Goal: Transaction & Acquisition: Purchase product/service

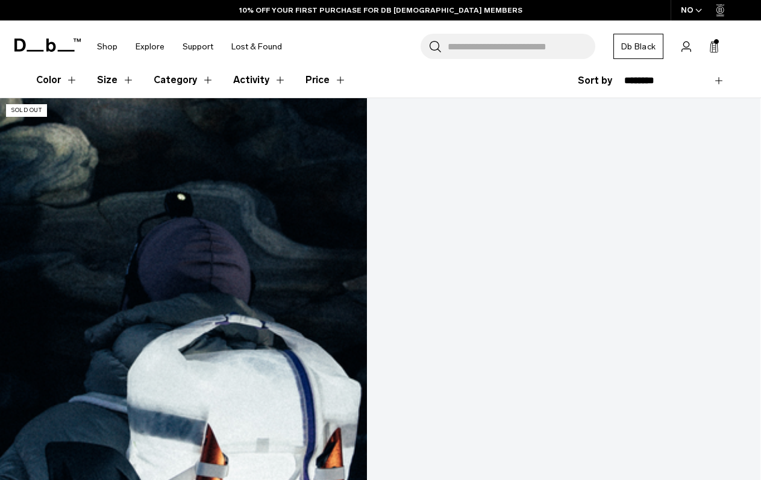
scroll to position [335, 0]
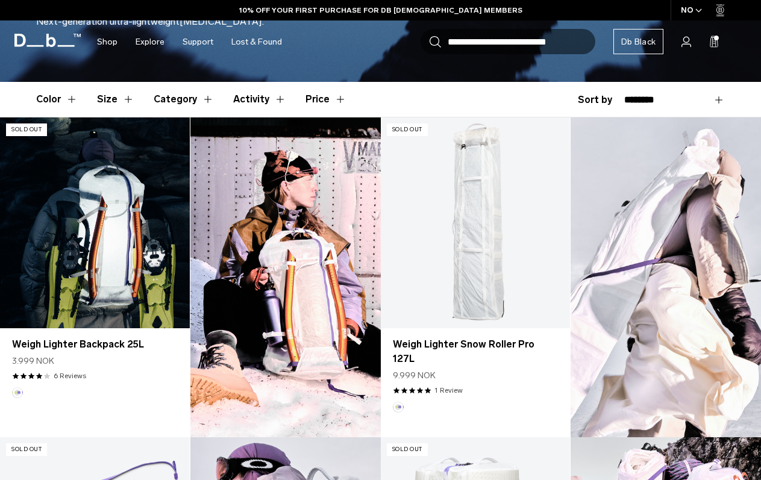
click at [98, 213] on link "Weigh Lighter Backpack 25L" at bounding box center [95, 222] width 190 height 211
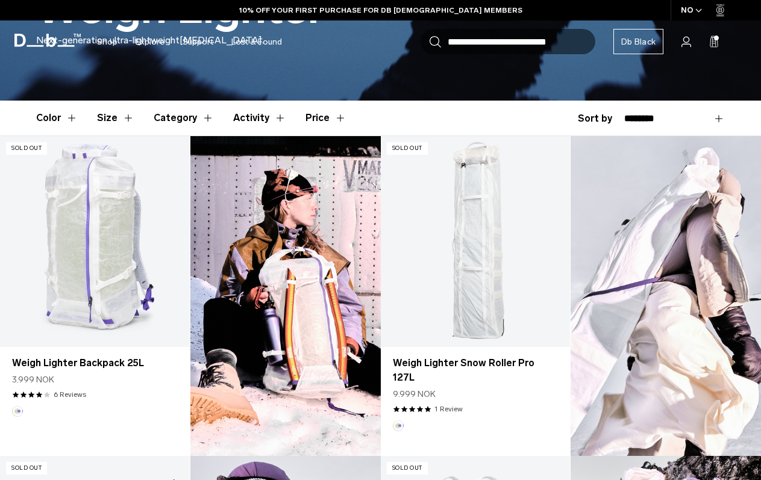
scroll to position [302, 0]
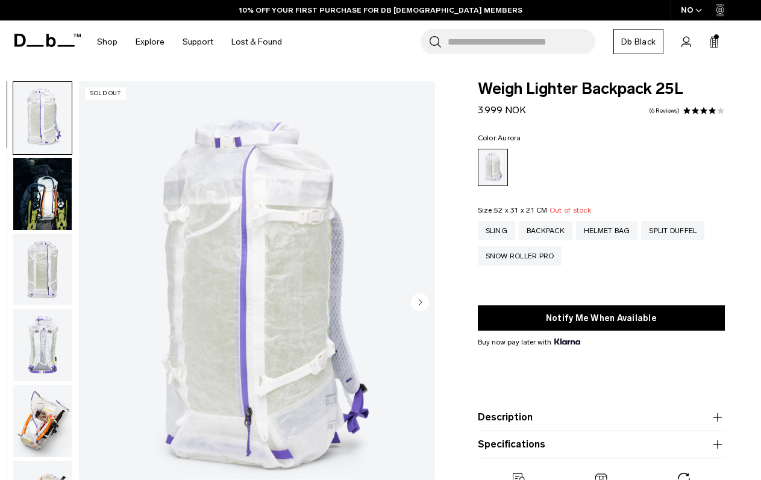
click at [690, 16] on div "NO" at bounding box center [692, 10] width 42 height 20
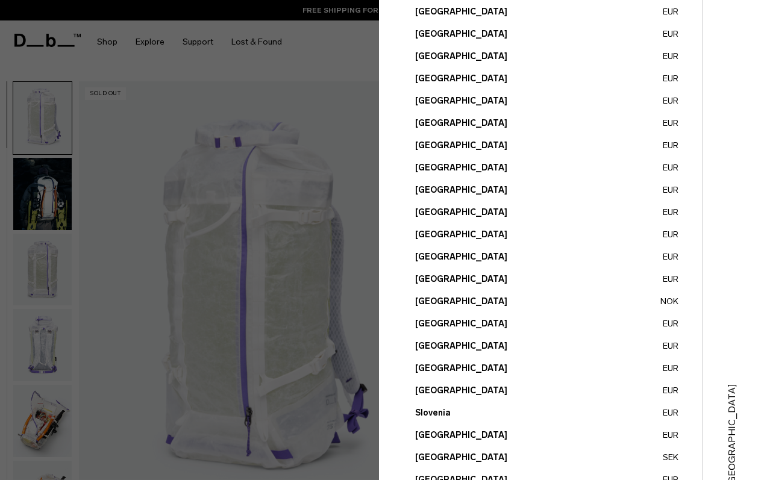
scroll to position [408, 0]
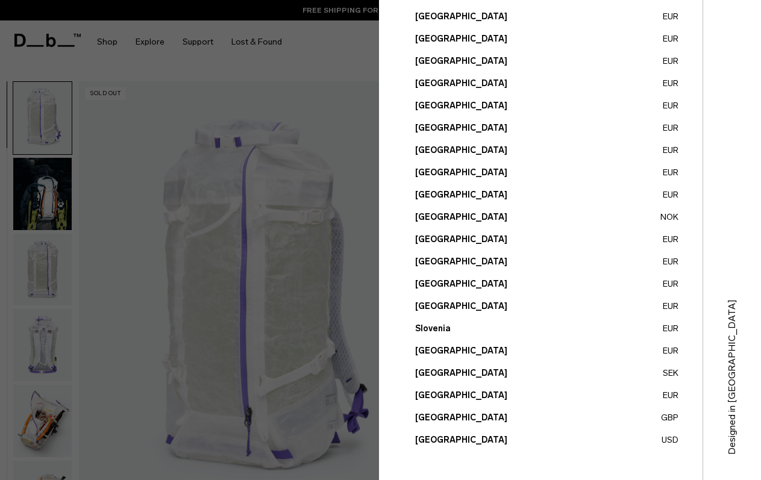
click at [433, 372] on button "Sweden SEK" at bounding box center [546, 373] width 263 height 13
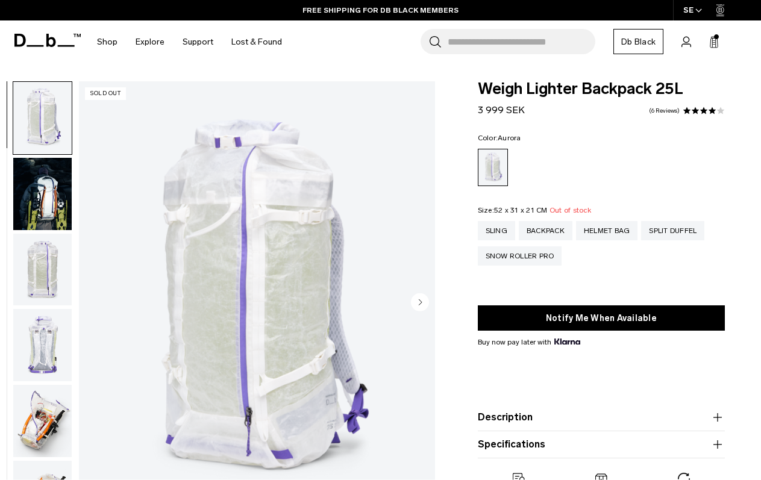
click at [693, 17] on div "SE" at bounding box center [693, 10] width 40 height 20
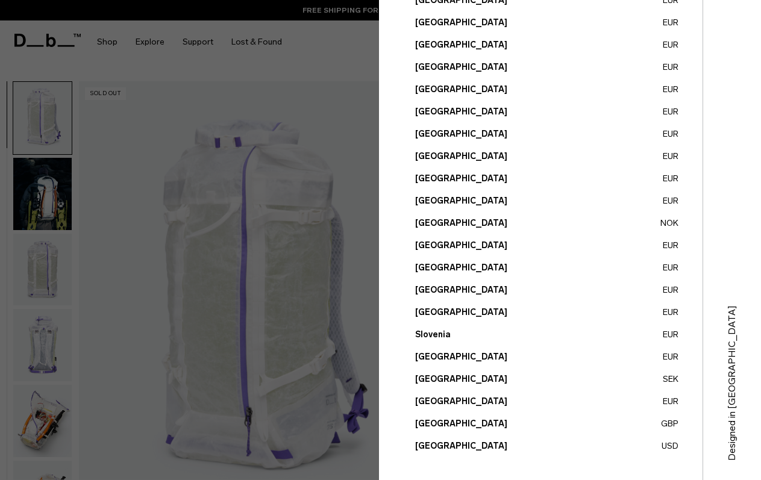
scroll to position [406, 0]
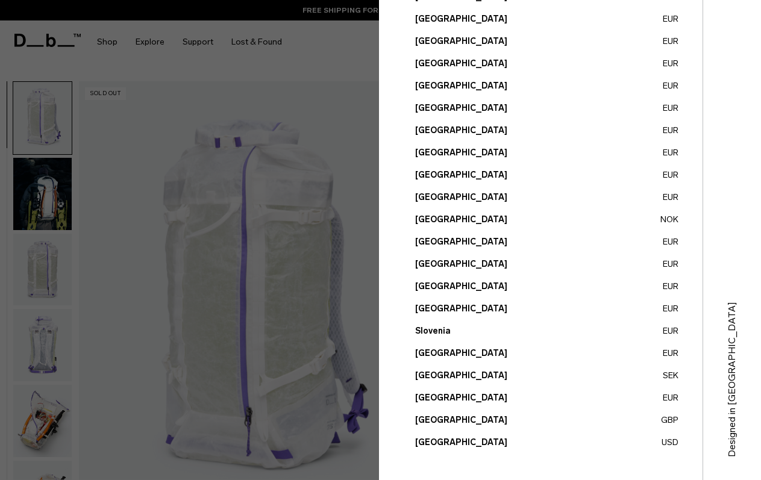
click at [448, 444] on button "United States USD" at bounding box center [546, 442] width 263 height 13
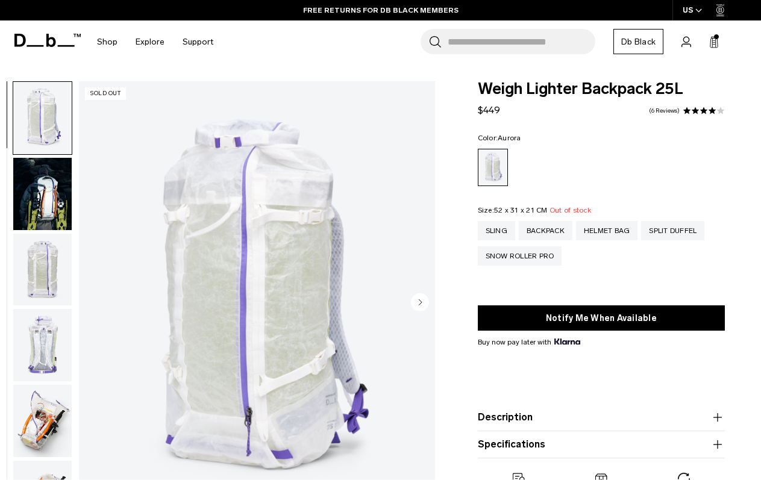
click at [689, 10] on div "US" at bounding box center [692, 10] width 40 height 20
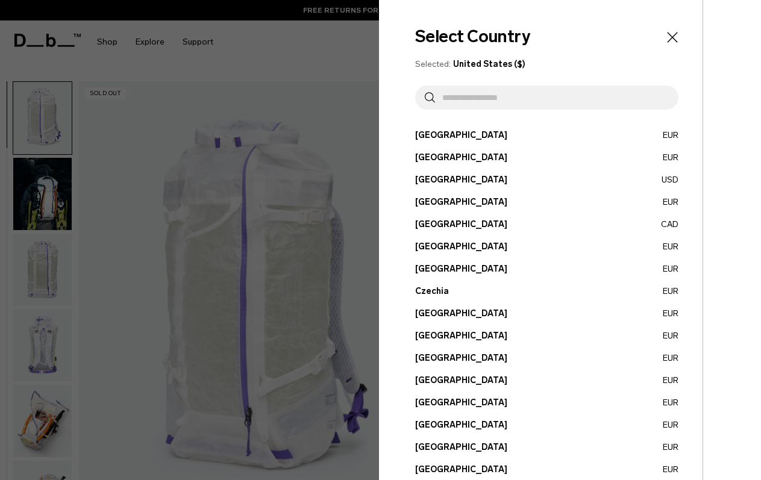
click at [478, 106] on input "text" at bounding box center [552, 98] width 234 height 24
click at [244, 14] on div at bounding box center [380, 240] width 761 height 480
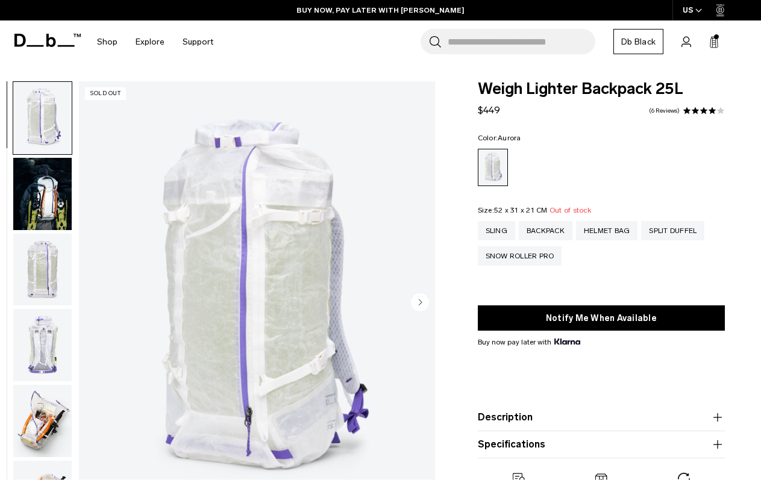
click at [46, 334] on img "button" at bounding box center [42, 345] width 58 height 72
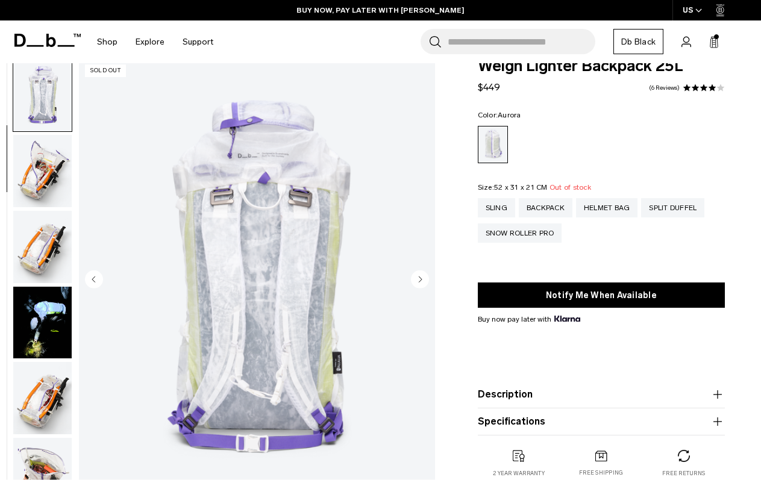
scroll to position [19, 0]
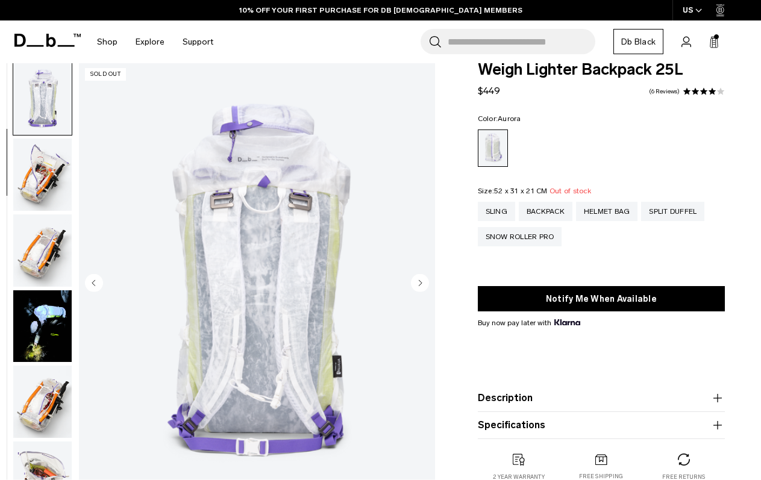
click at [34, 181] on img "button" at bounding box center [42, 175] width 58 height 72
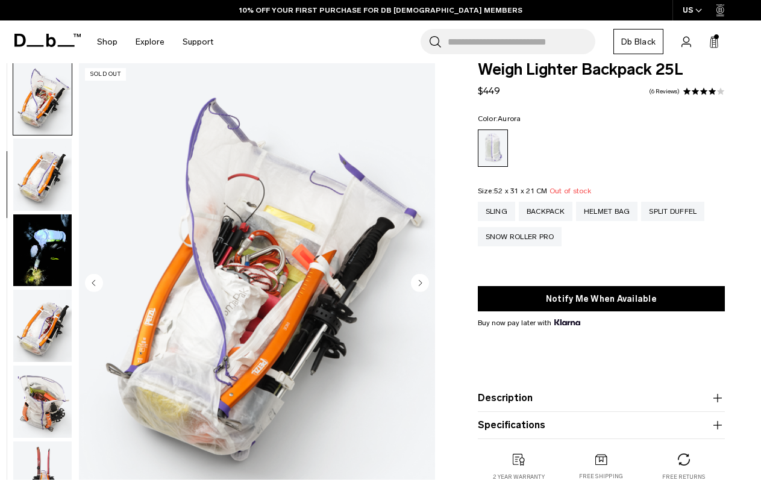
click at [34, 181] on img "button" at bounding box center [42, 175] width 58 height 72
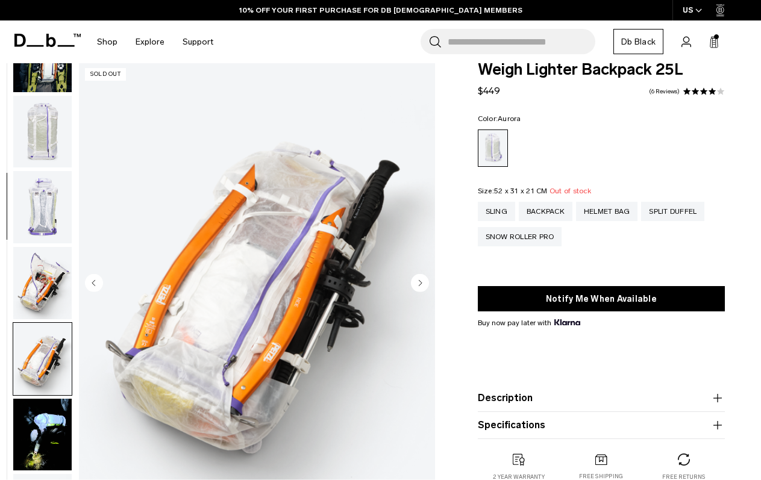
click at [34, 181] on img "button" at bounding box center [42, 207] width 58 height 72
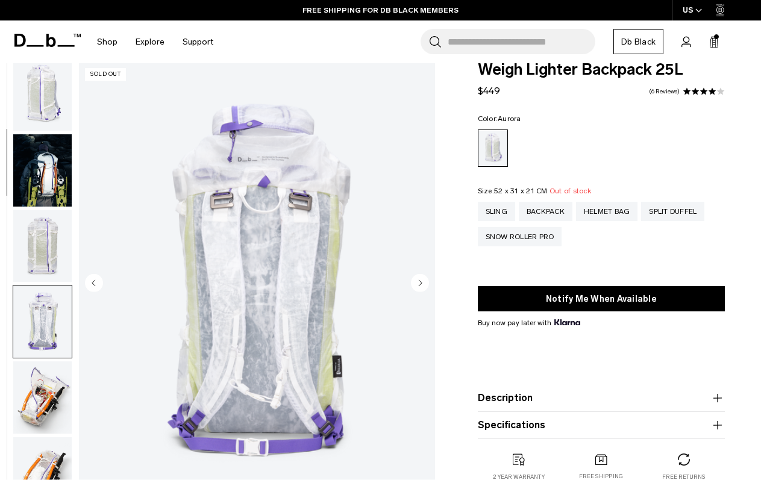
scroll to position [0, 0]
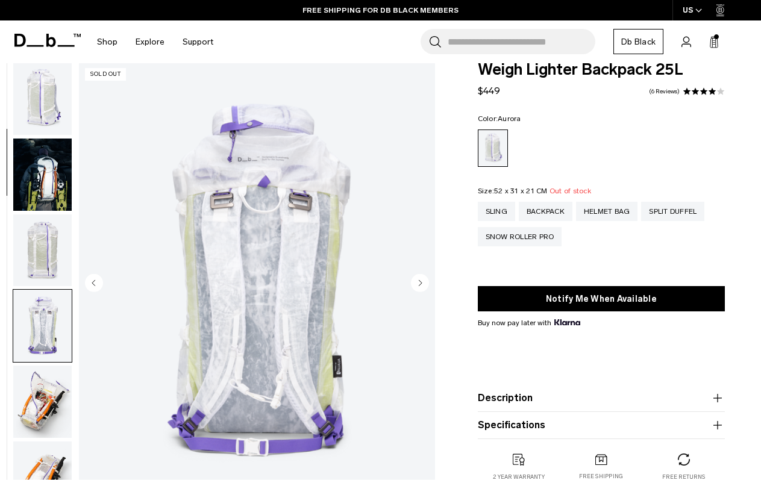
click at [38, 122] on img "button" at bounding box center [42, 99] width 58 height 72
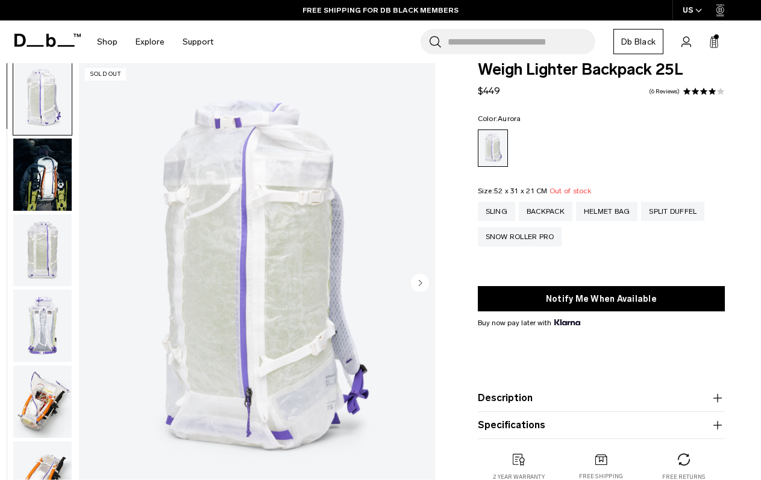
click at [43, 208] on img "button" at bounding box center [42, 175] width 58 height 72
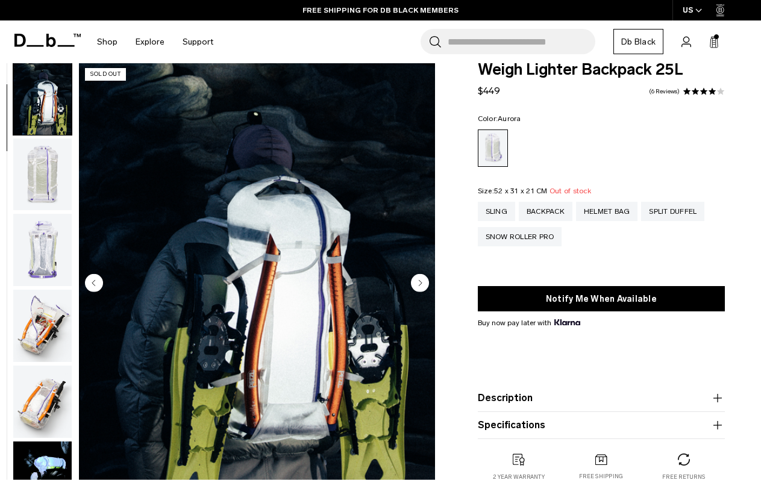
click at [45, 239] on img "button" at bounding box center [42, 250] width 58 height 72
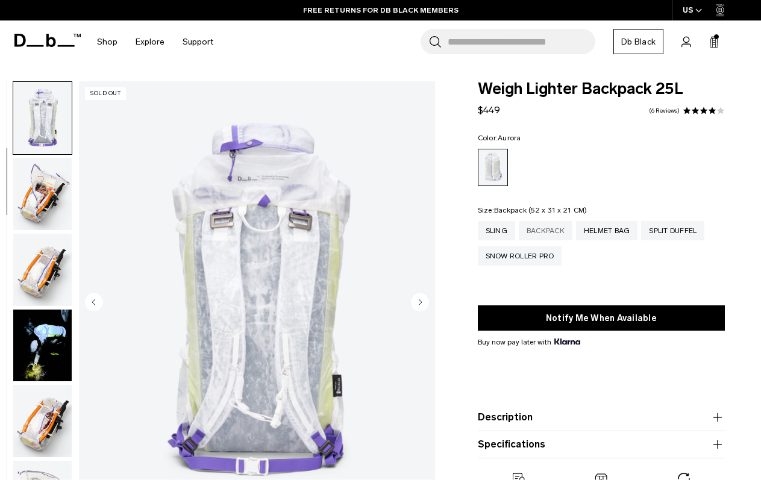
click at [560, 230] on div "Backpack" at bounding box center [546, 230] width 54 height 19
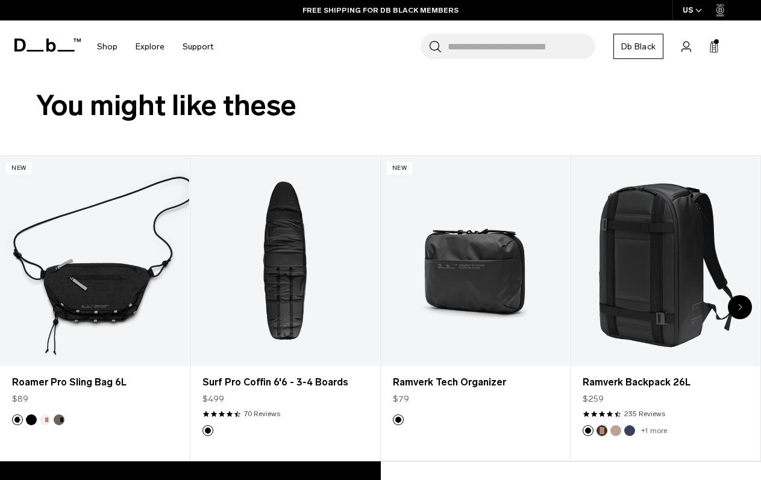
scroll to position [267, 0]
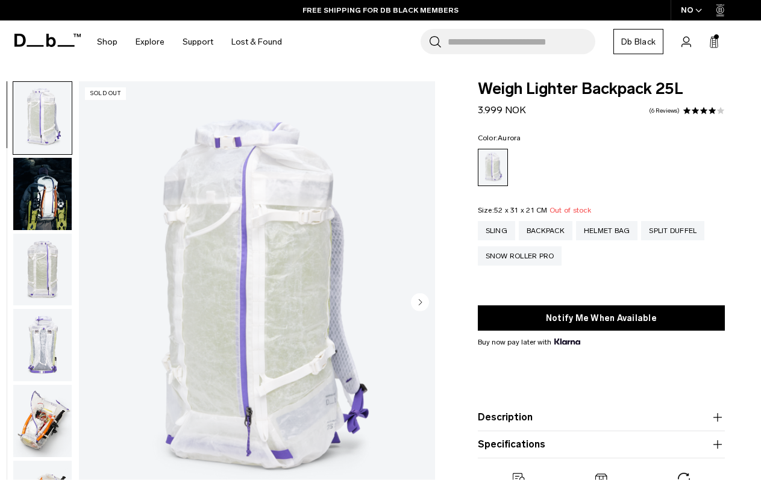
click at [694, 11] on div "NO" at bounding box center [692, 10] width 42 height 20
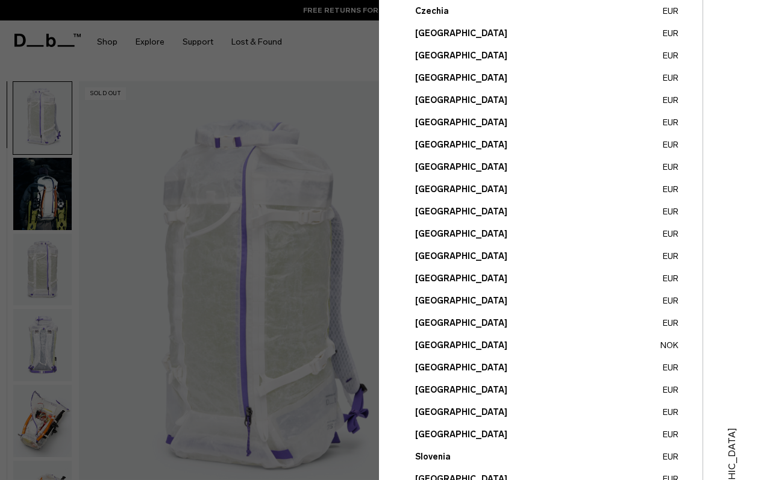
scroll to position [408, 0]
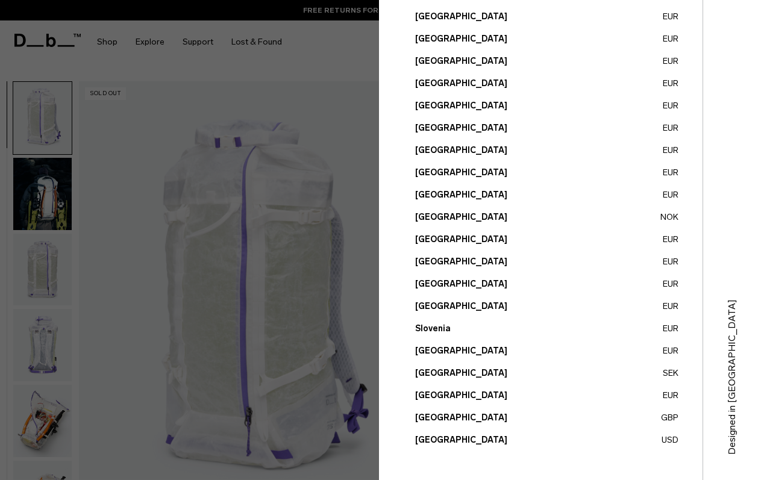
click at [440, 436] on button "United States USD" at bounding box center [546, 440] width 263 height 13
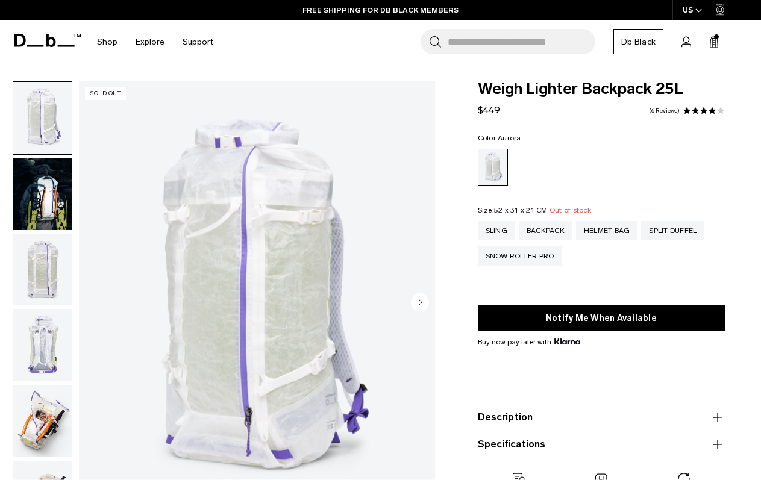
click at [41, 35] on icon at bounding box center [47, 40] width 66 height 13
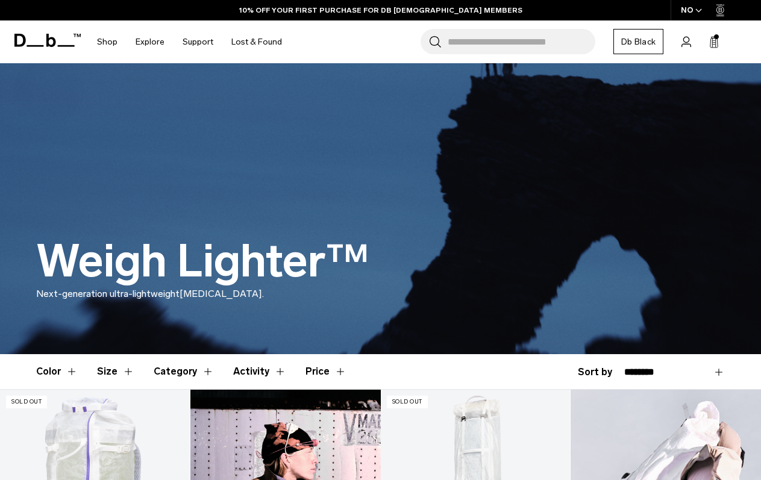
scroll to position [22, 0]
